Goal: Information Seeking & Learning: Learn about a topic

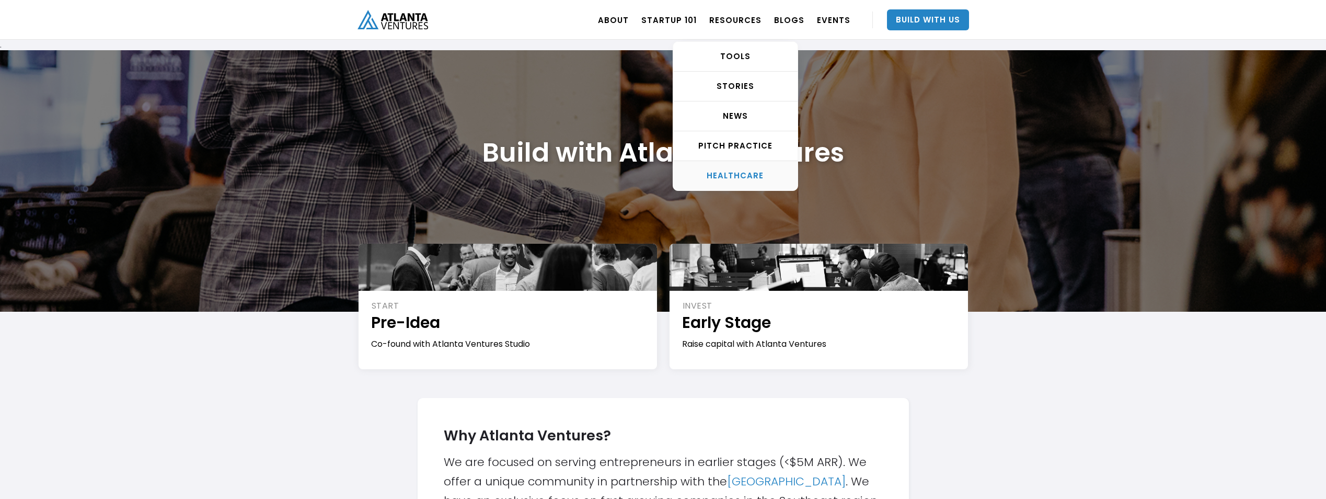
click at [753, 176] on div "HEALTHCARE" at bounding box center [735, 175] width 124 height 10
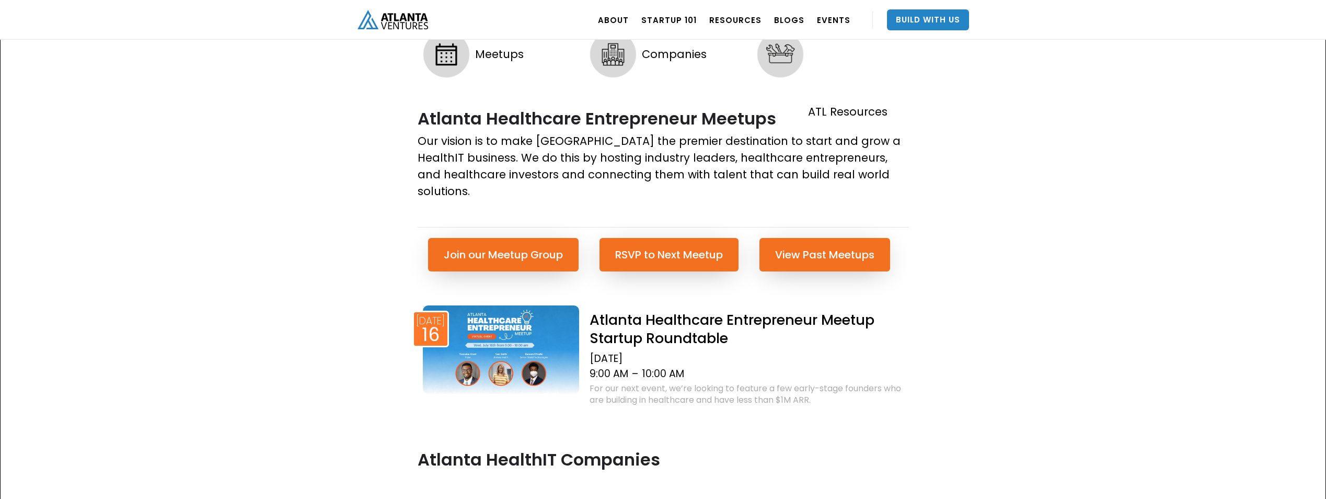
scroll to position [366, 0]
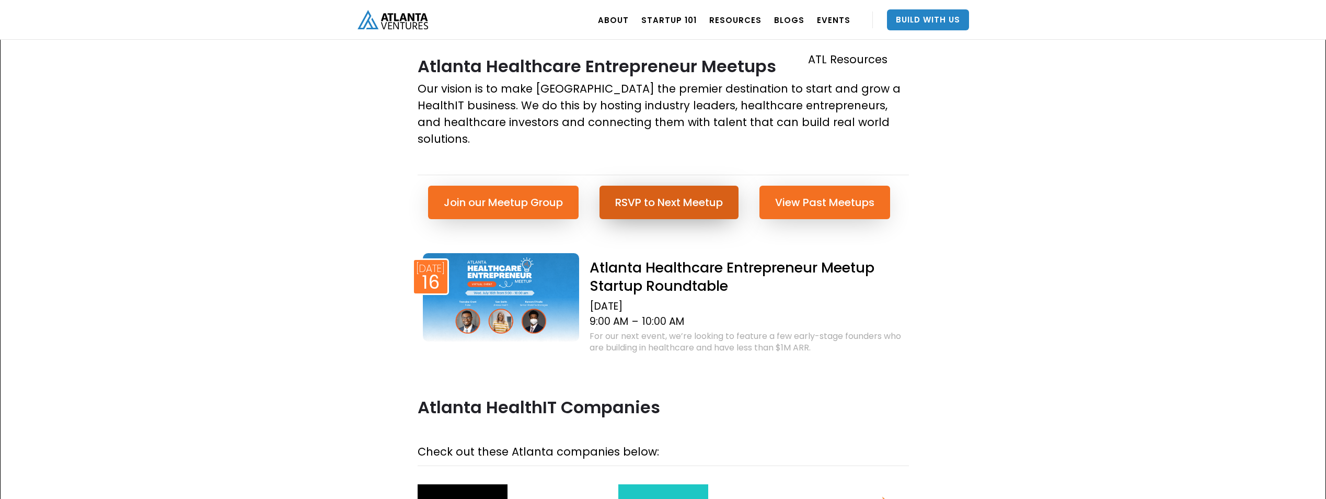
click at [672, 186] on link "RSVP to Next Meetup" at bounding box center [669, 202] width 139 height 33
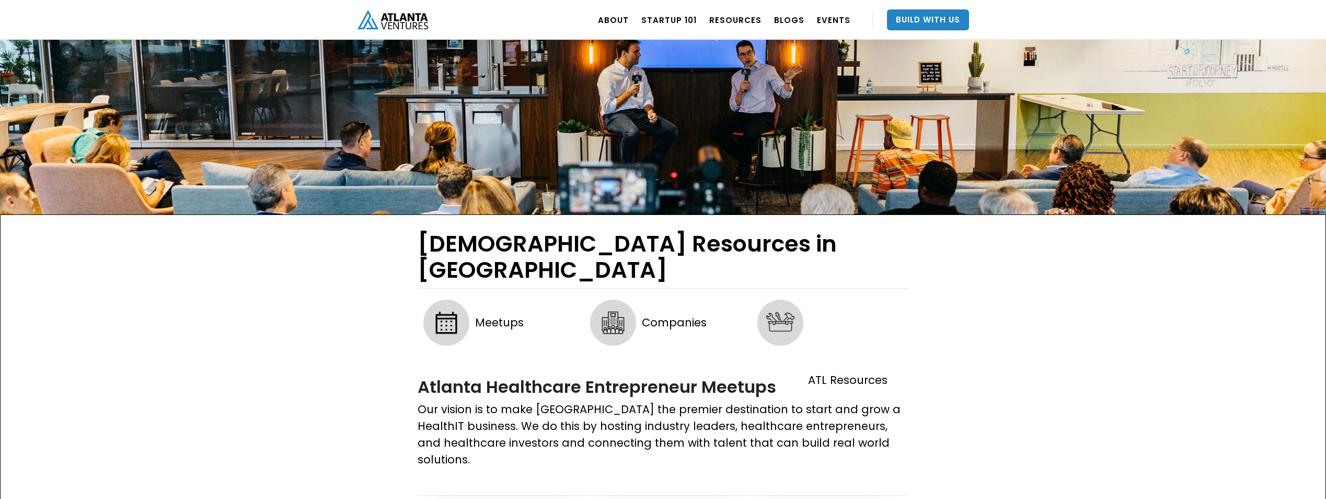
scroll to position [0, 0]
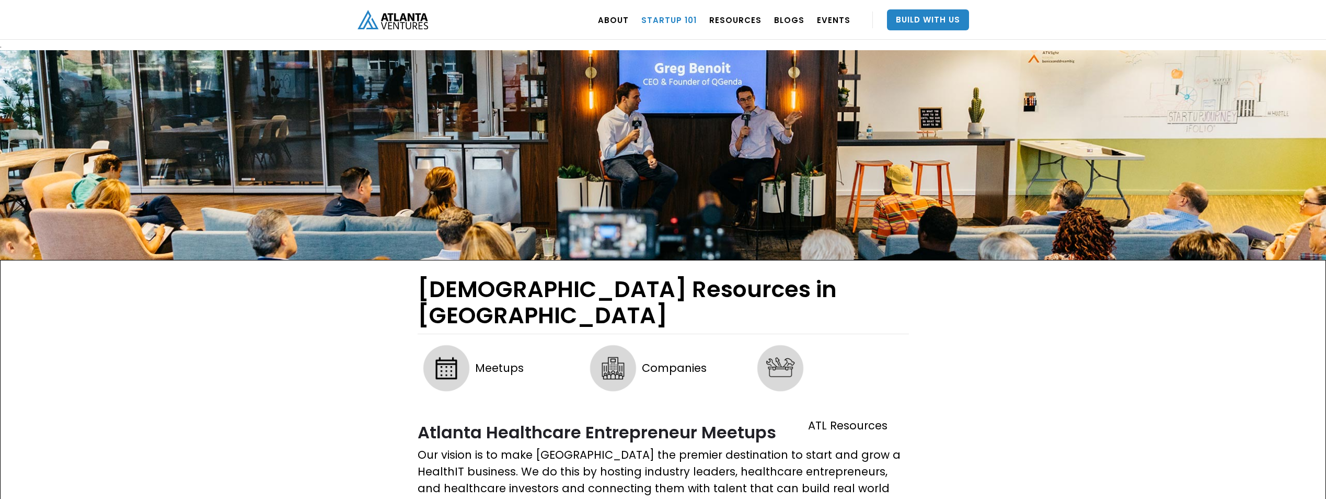
click at [684, 19] on link "Startup 101" at bounding box center [668, 19] width 55 height 29
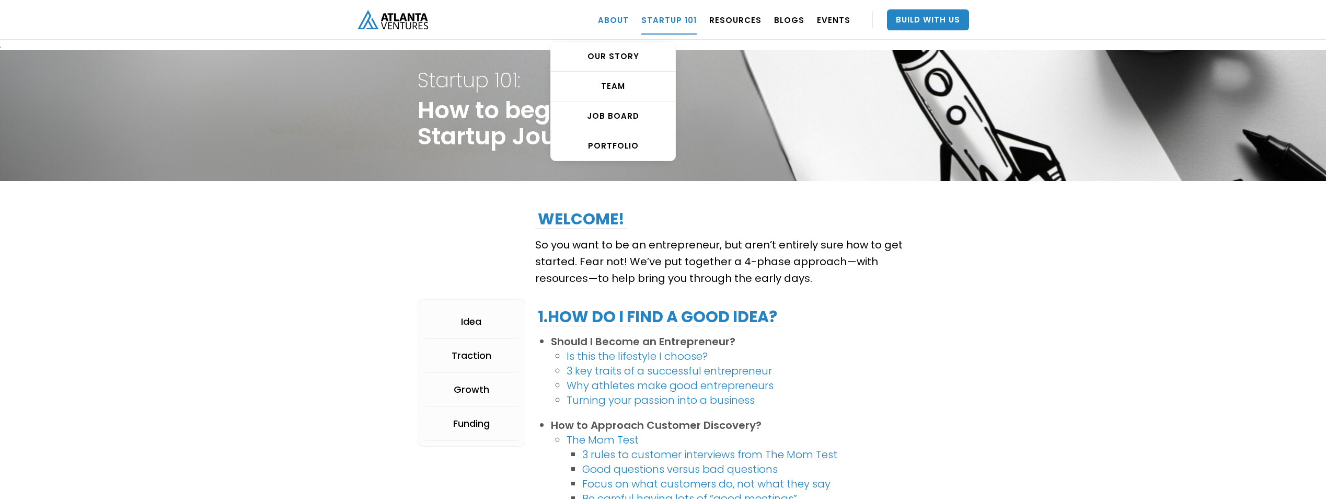
click at [620, 19] on link "ABOUT" at bounding box center [613, 19] width 31 height 29
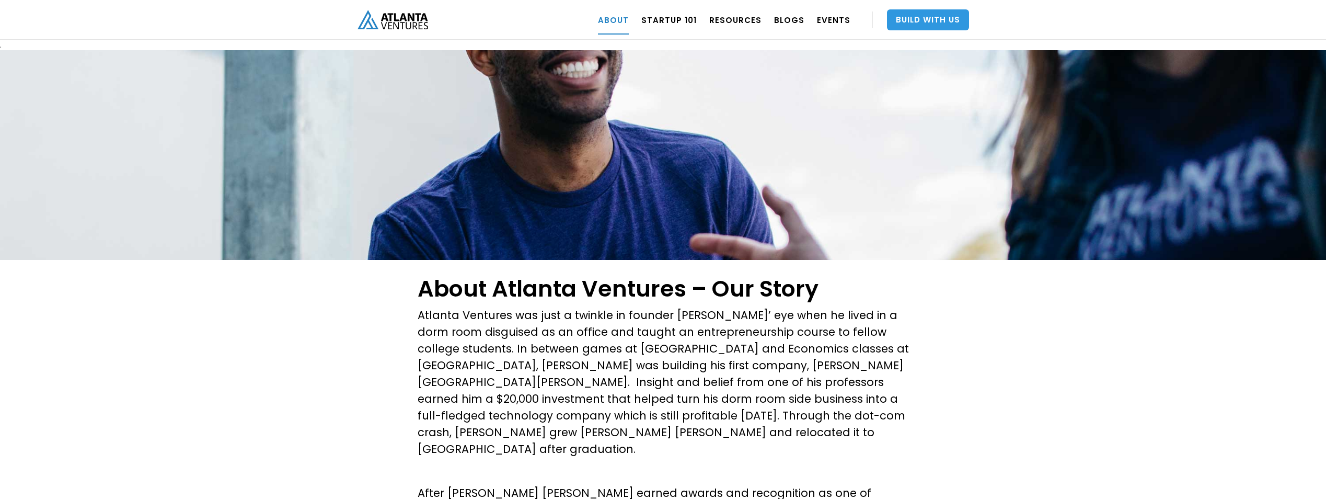
click at [937, 14] on link "Build With Us" at bounding box center [928, 19] width 82 height 21
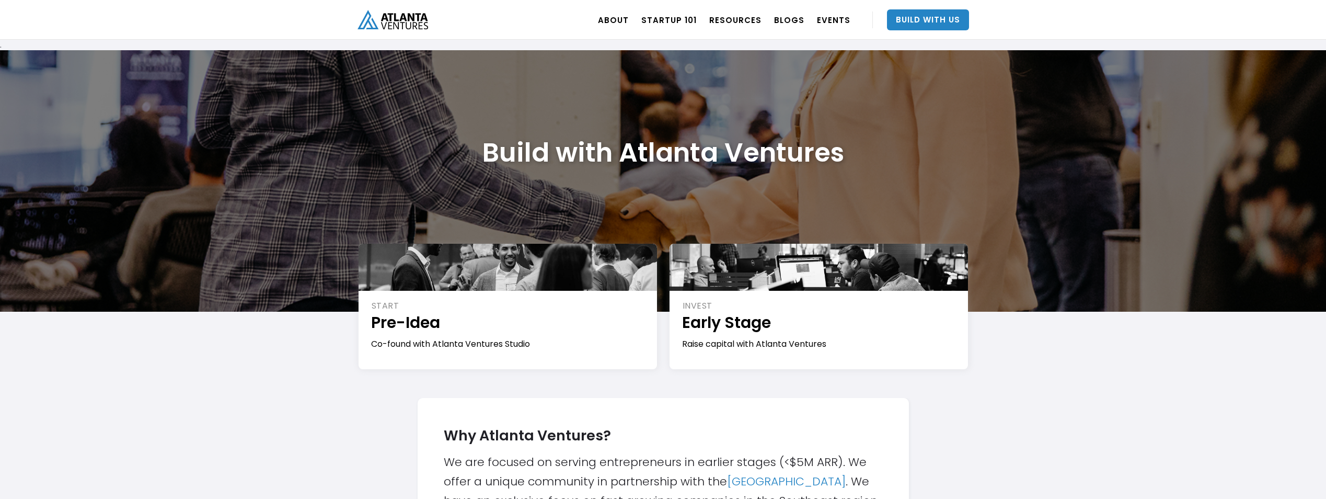
scroll to position [52, 0]
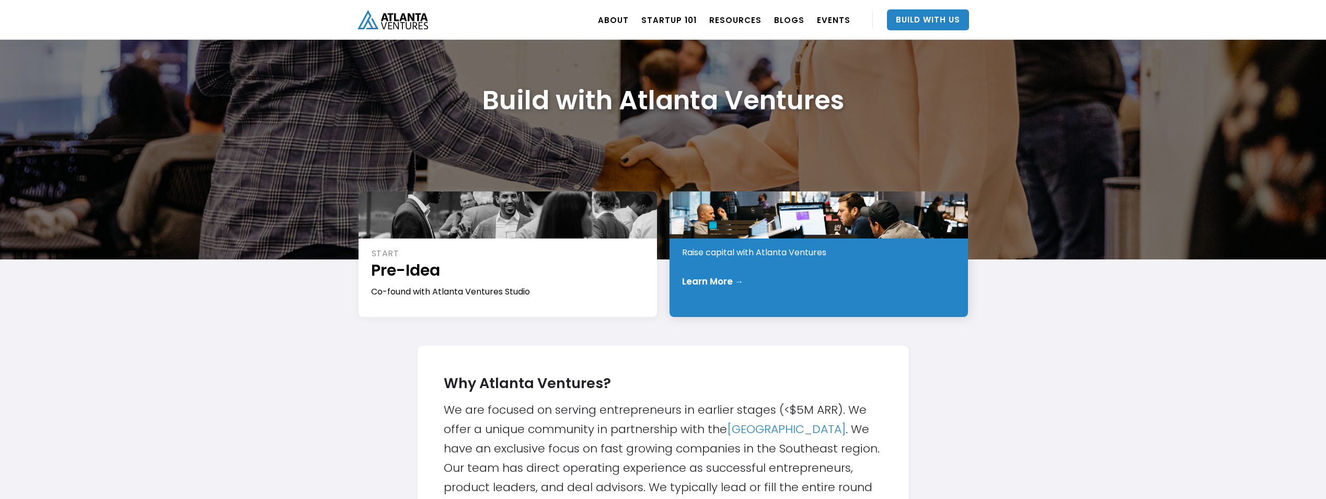
click at [777, 277] on div "Learn More →" at bounding box center [819, 281] width 274 height 10
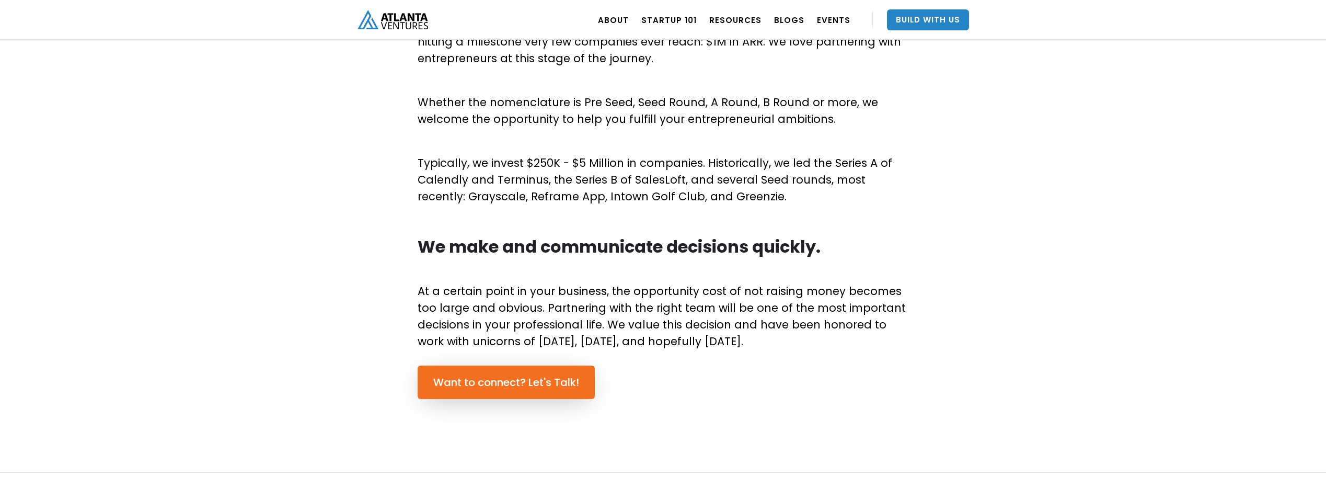
scroll to position [575, 0]
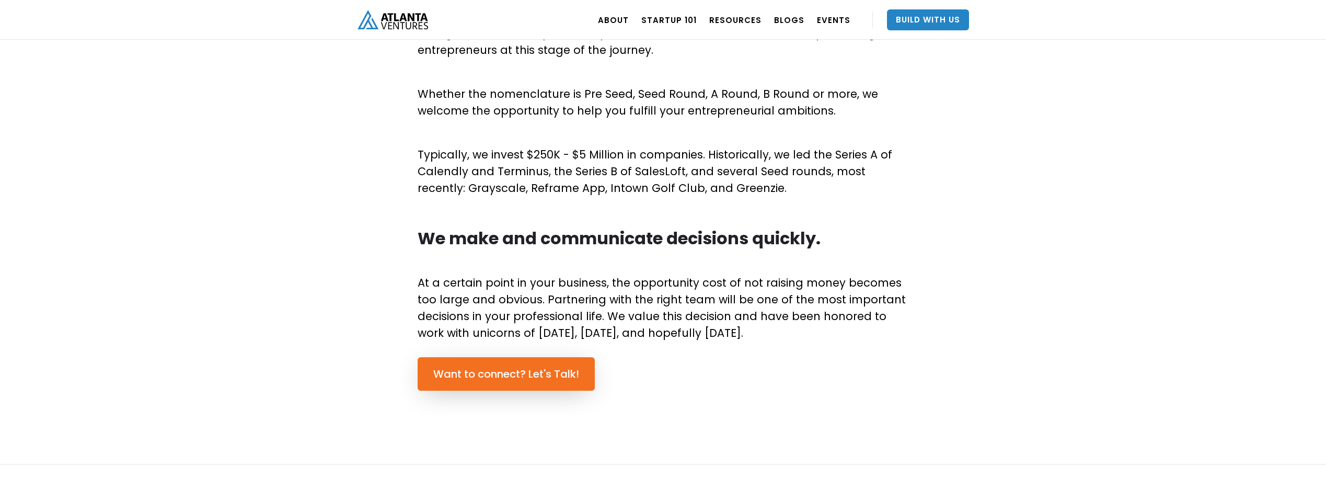
click at [880, 432] on div "We Help You Scale Getting those first paying customers is one of the toughest c…" at bounding box center [663, 165] width 1326 height 597
